Goal: Task Accomplishment & Management: Manage account settings

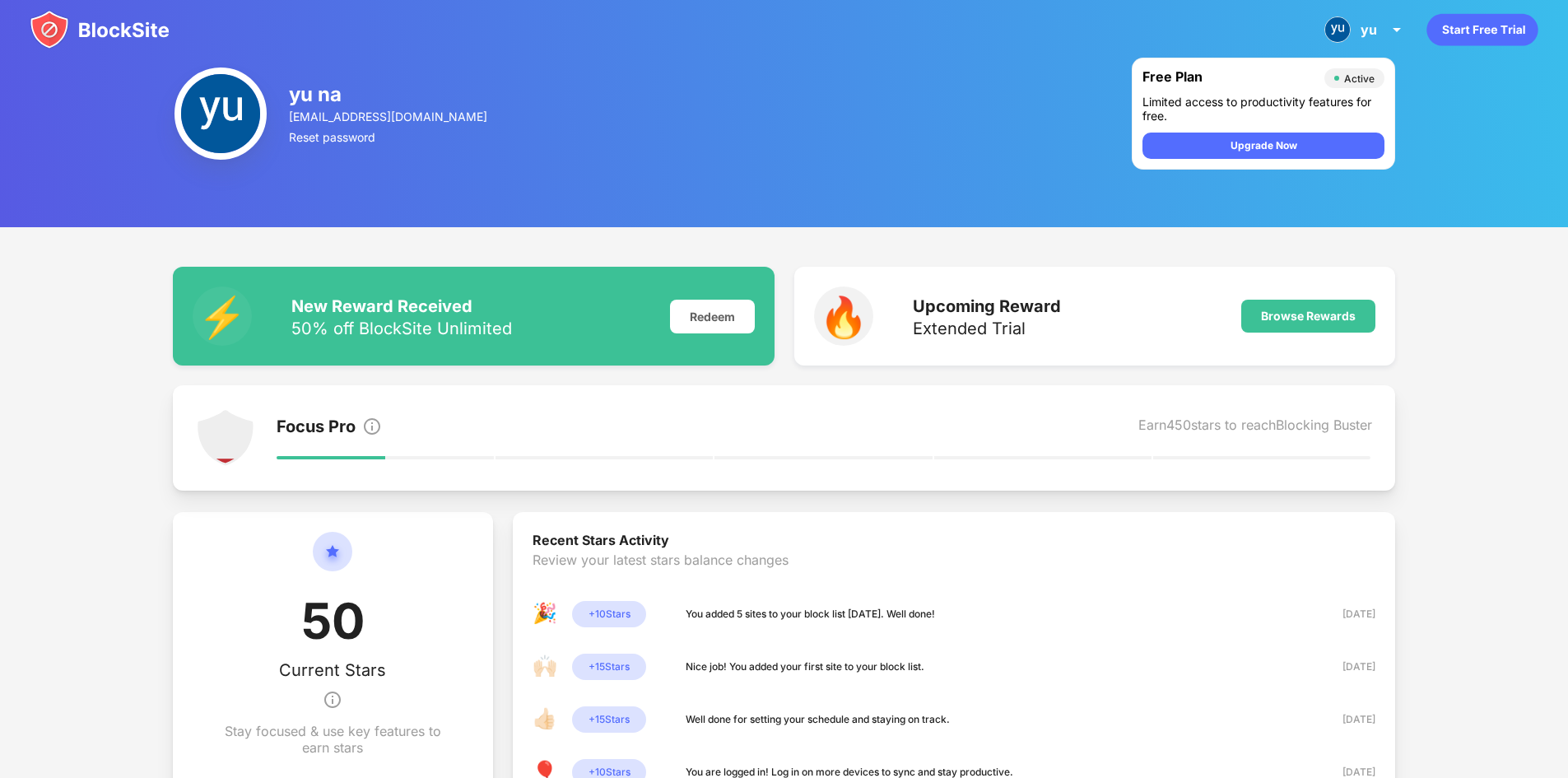
click at [206, 106] on img at bounding box center [220, 113] width 92 height 92
click at [1367, 25] on div "yu" at bounding box center [1368, 29] width 16 height 16
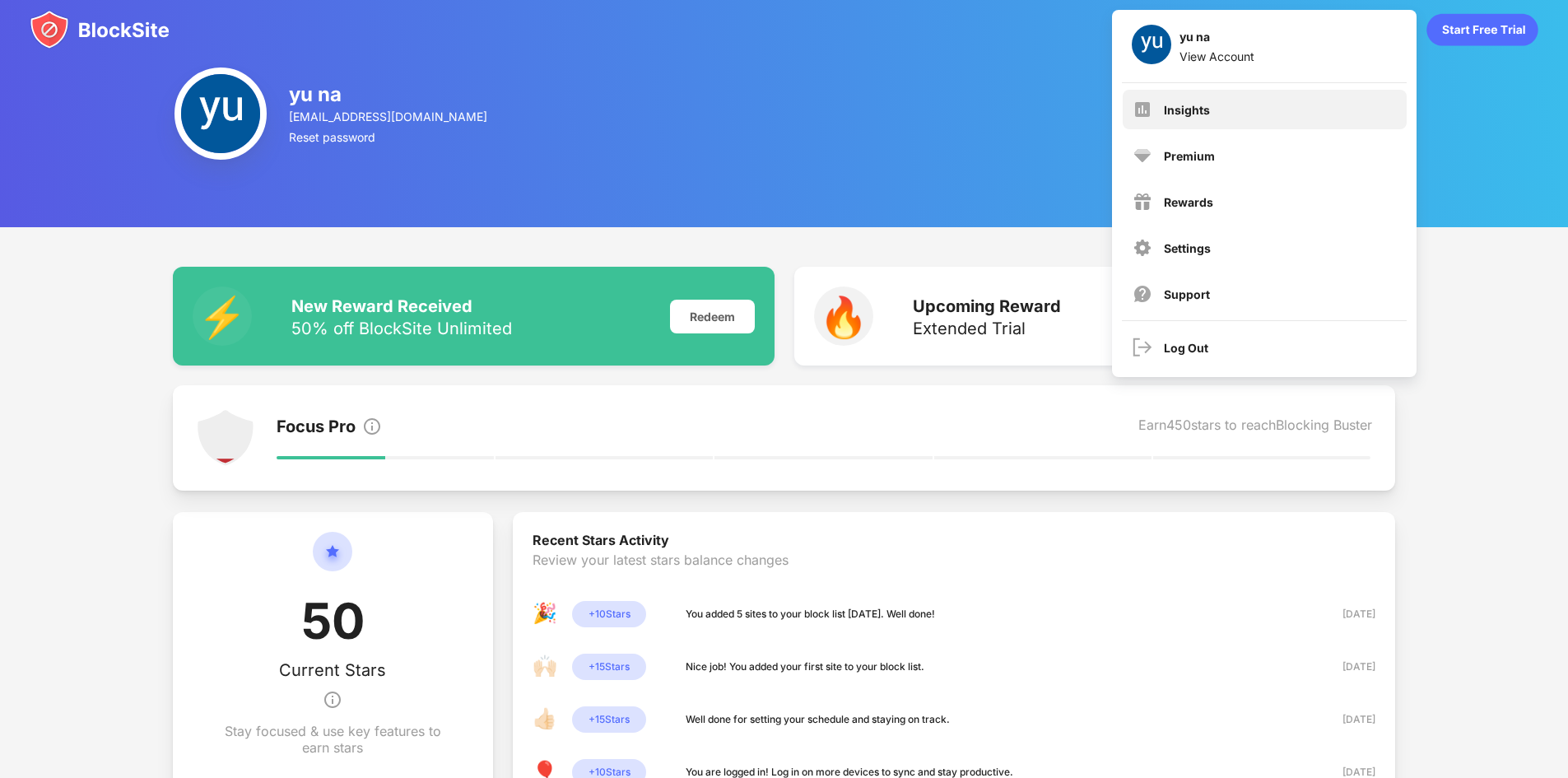
click at [1187, 113] on div "Insights" at bounding box center [1187, 110] width 46 height 14
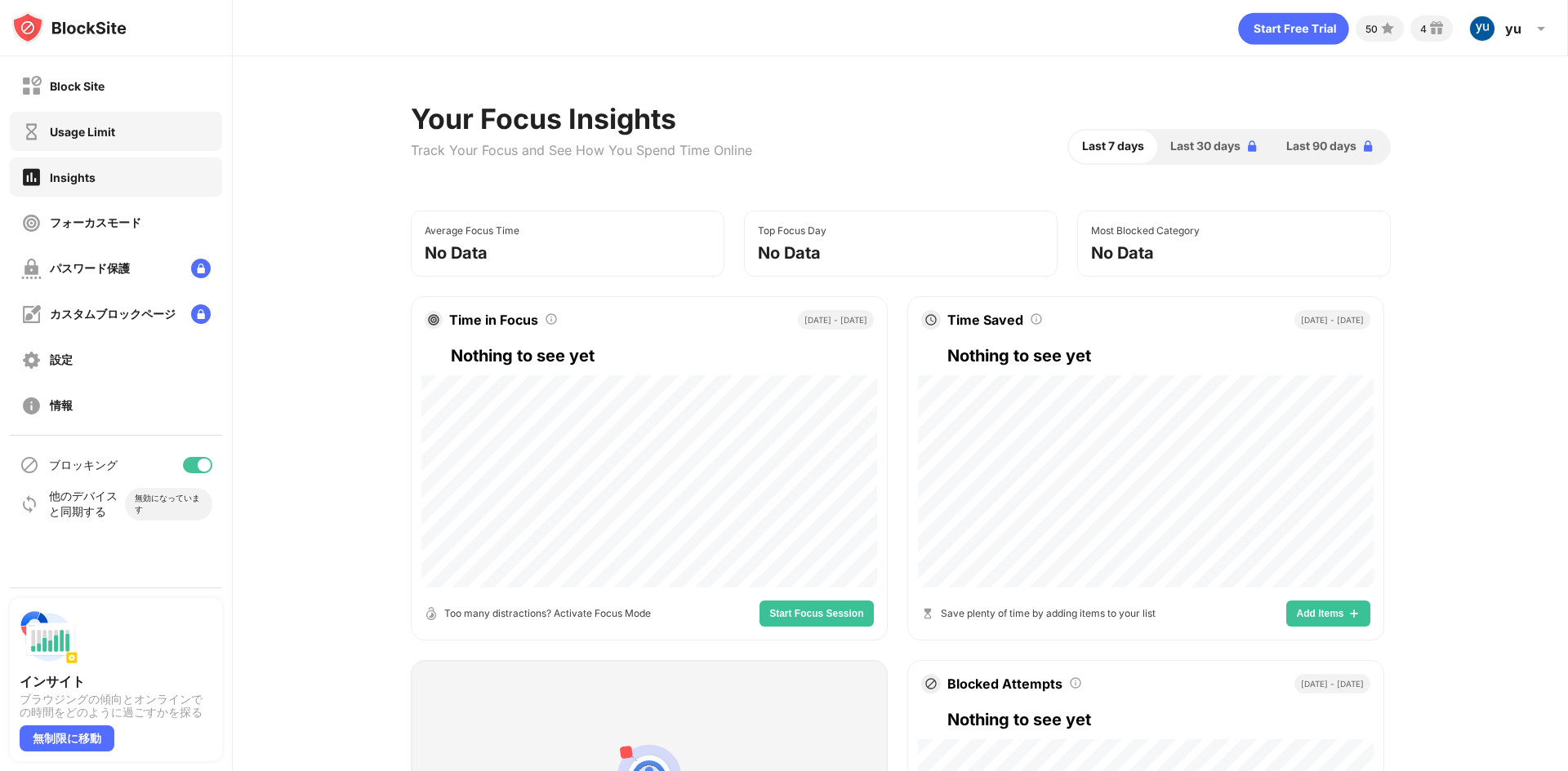
click at [59, 130] on div "Usage Limit" at bounding box center [82, 132] width 65 height 14
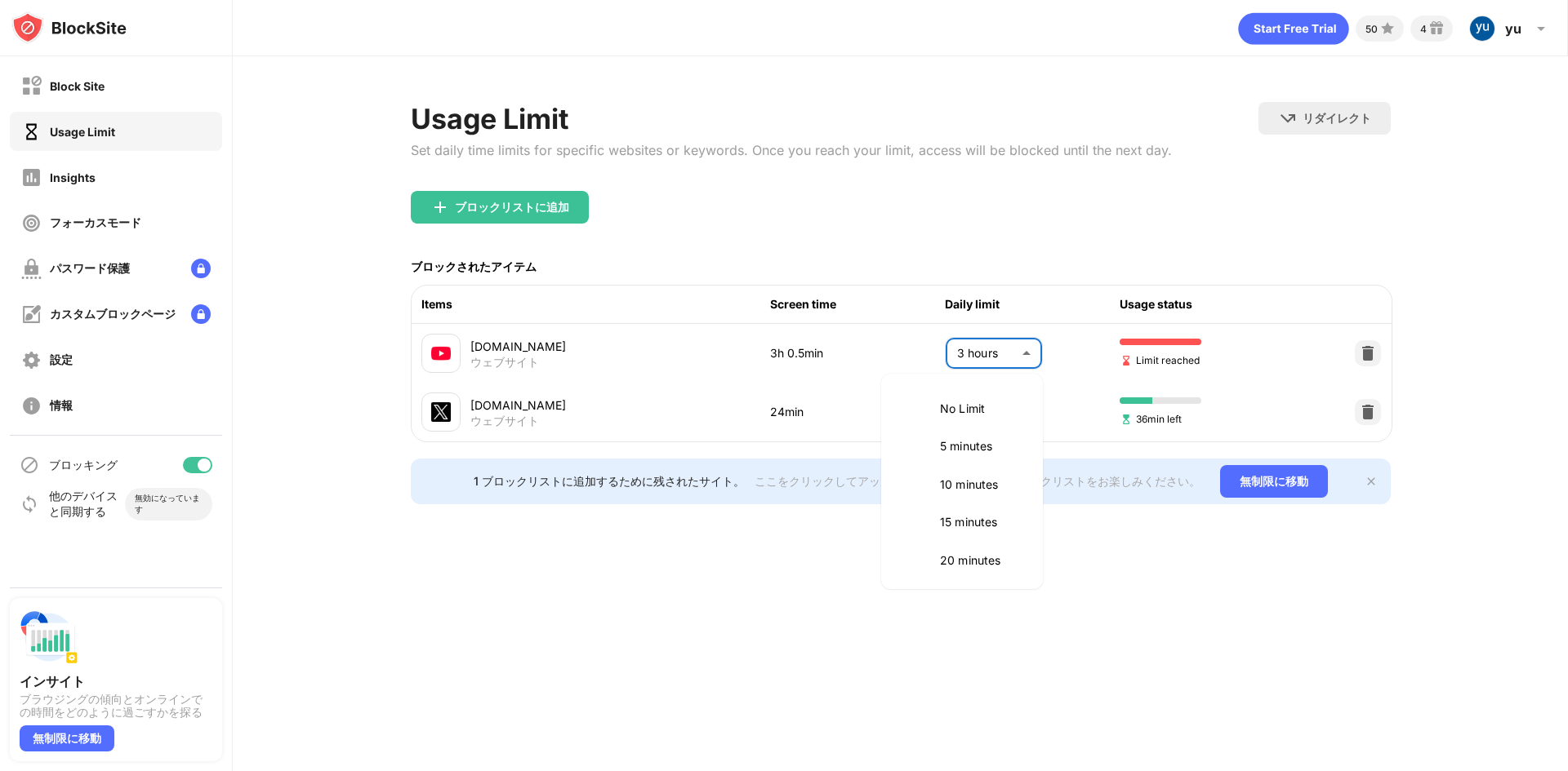
click at [990, 354] on body "Block Site Usage Limit Insights フォーカスモード パスワード保護 カスタムブロックページ 設定 情報 ブロッキング 他のデバイ…" at bounding box center [784, 385] width 1568 height 771
click at [959, 522] on p "3.5 hours" at bounding box center [981, 518] width 83 height 18
type input "***"
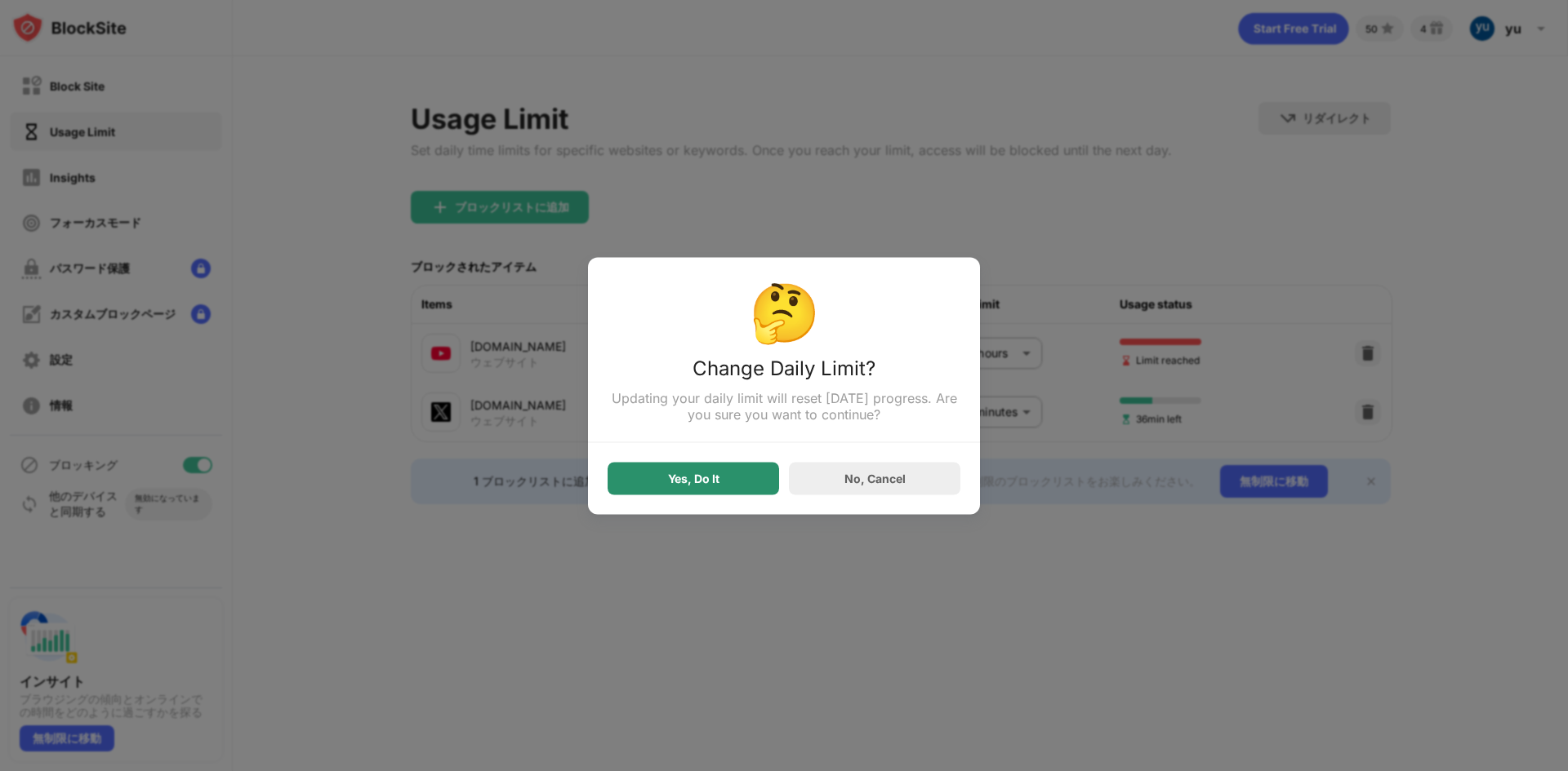
click at [703, 485] on div "Yes, Do It" at bounding box center [693, 478] width 51 height 13
